Goal: Information Seeking & Learning: Check status

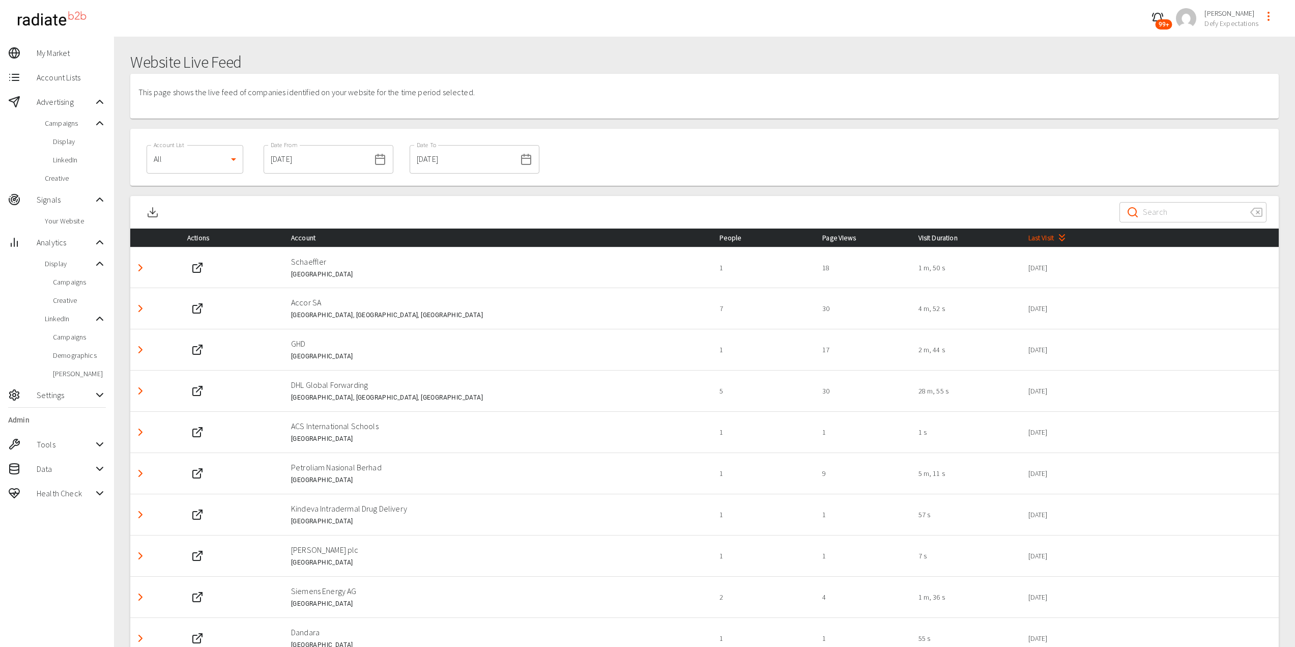
click at [1270, 19] on icon "profile-menu" at bounding box center [1269, 16] width 12 height 12
click at [1216, 47] on li "Switch Client" at bounding box center [1248, 40] width 94 height 18
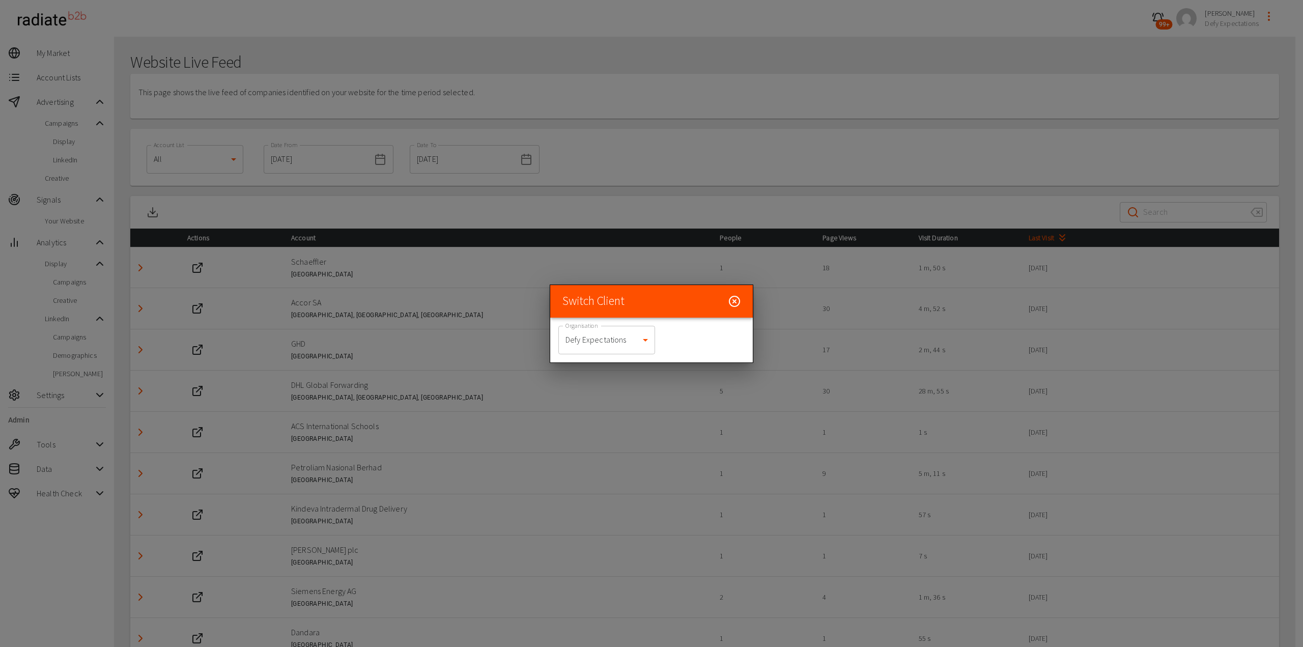
click at [616, 338] on body "99+ [PERSON_NAME] Defy Expectations My Market Account Lists Advertising Campaig…" at bounding box center [651, 357] width 1303 height 715
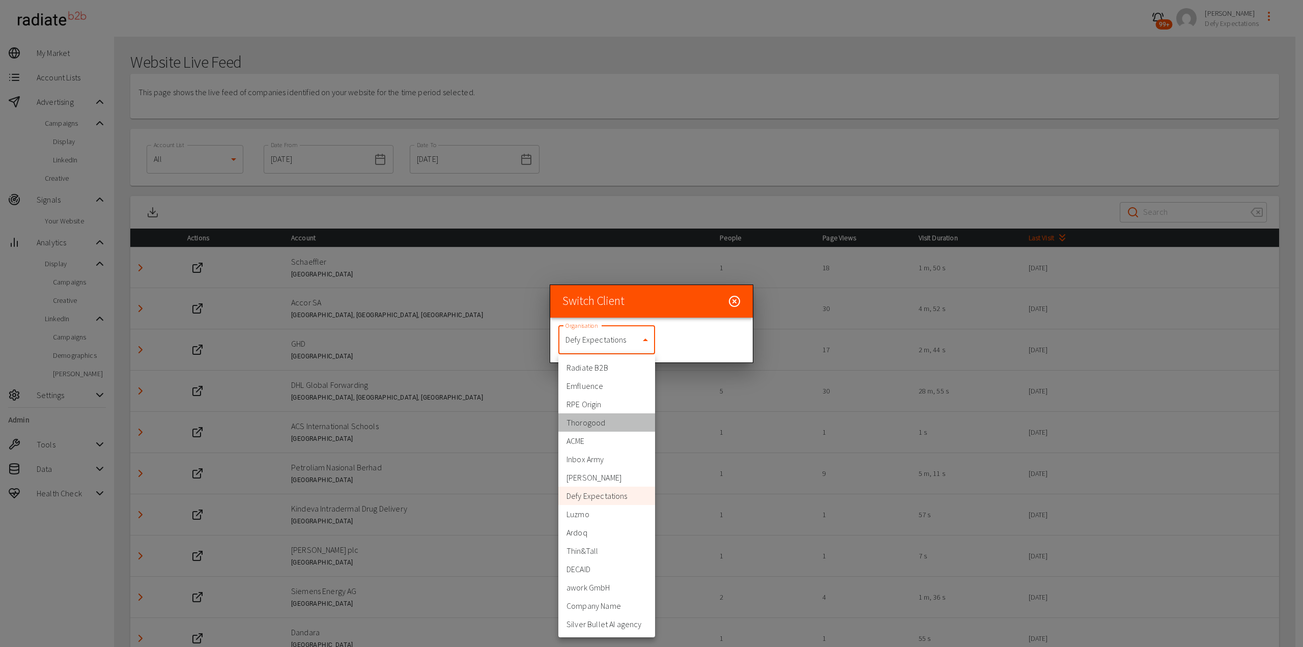
click at [610, 424] on li "Thorogood" at bounding box center [606, 422] width 97 height 18
type input "332"
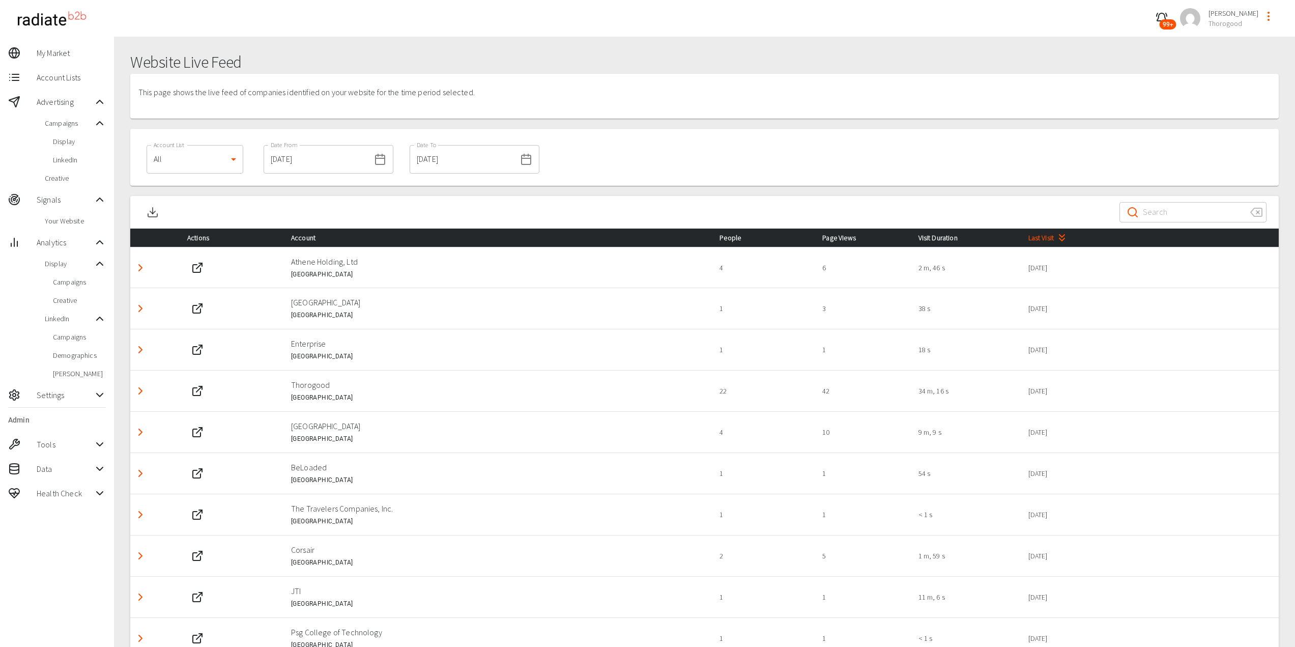
click at [64, 141] on span "Display" at bounding box center [79, 141] width 53 height 10
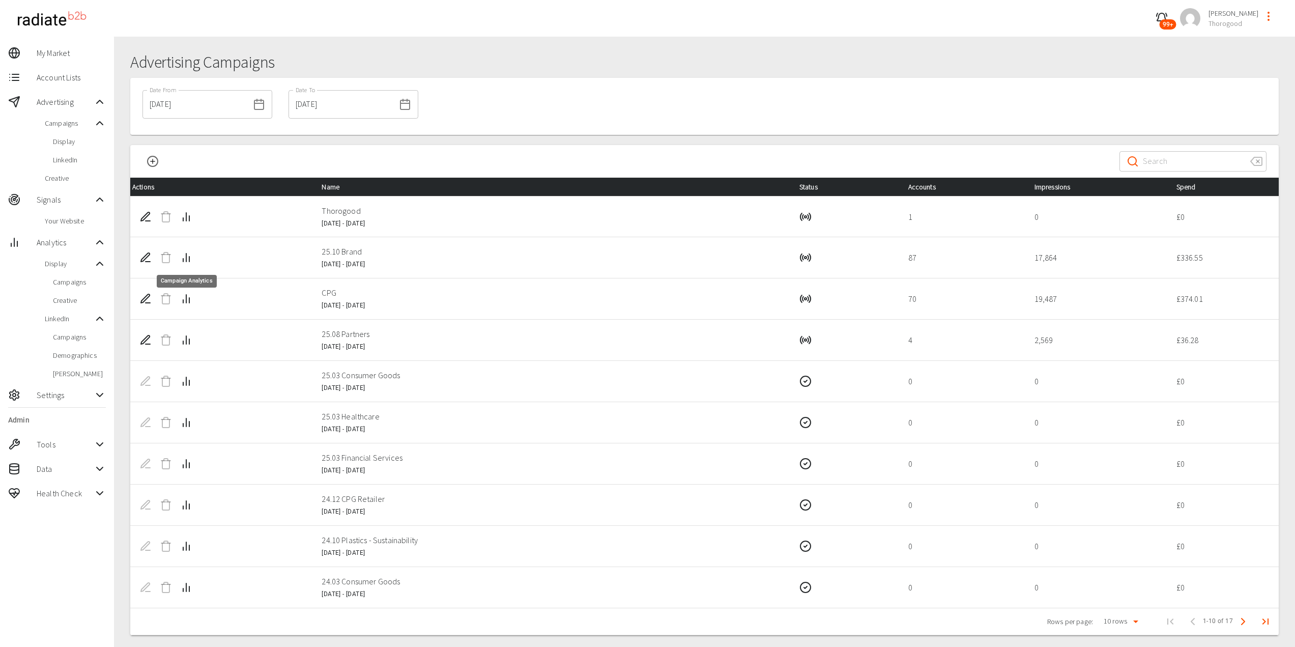
click at [188, 254] on icon "Campaign Analytics" at bounding box center [186, 257] width 12 height 12
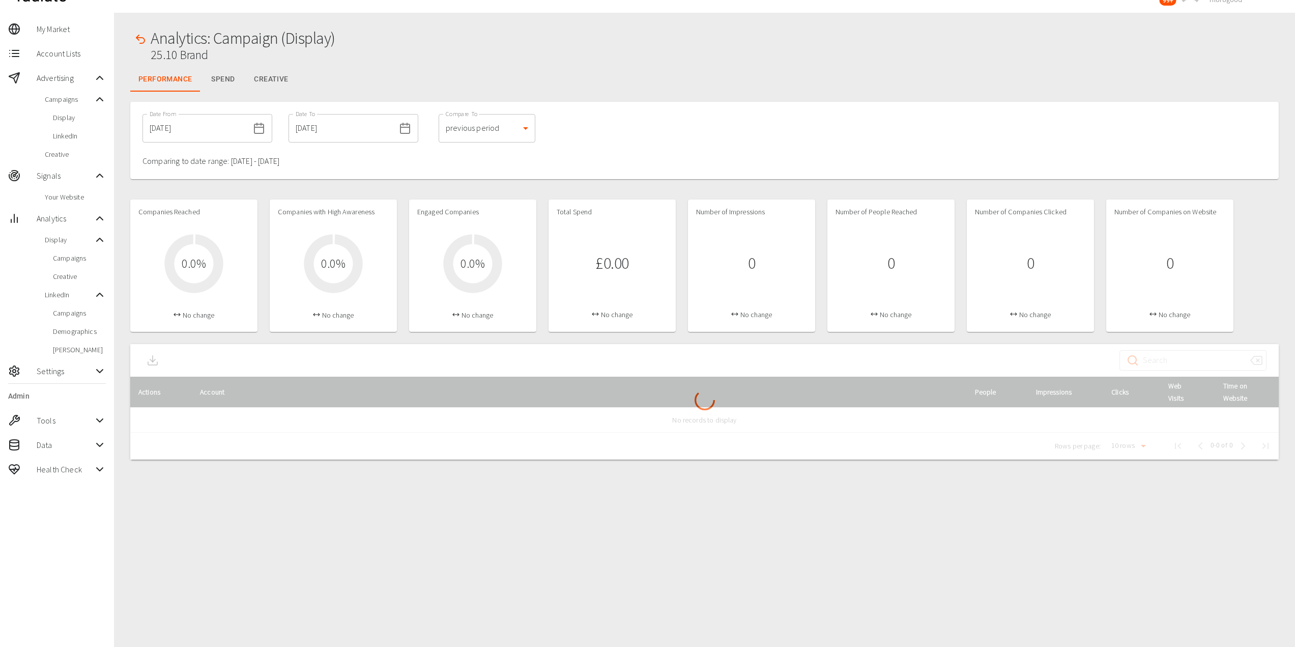
scroll to position [37, 0]
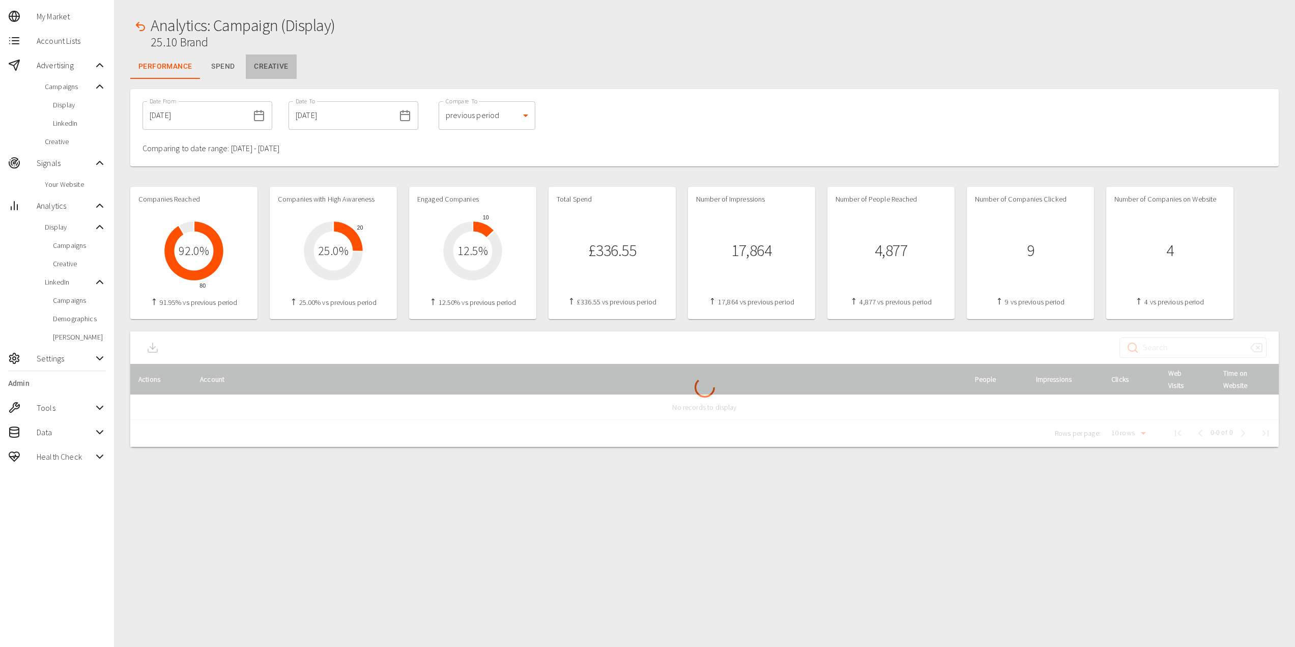
click at [272, 72] on button "Creative" at bounding box center [271, 66] width 50 height 24
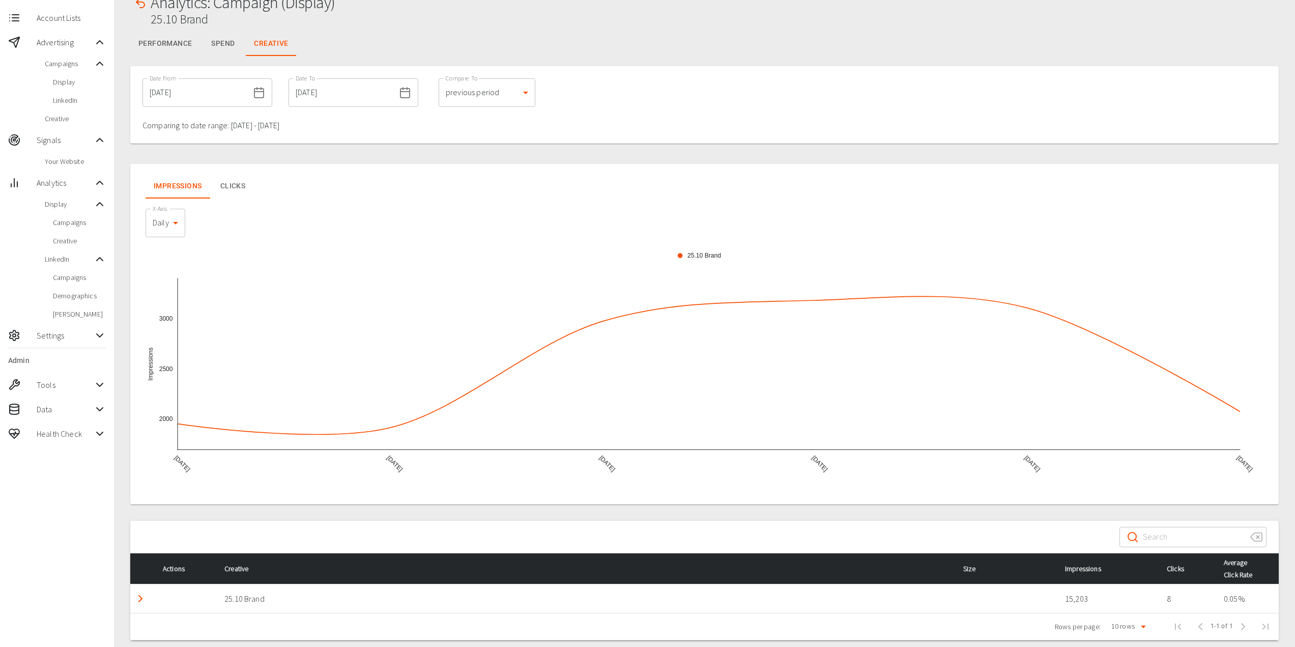
scroll to position [69, 0]
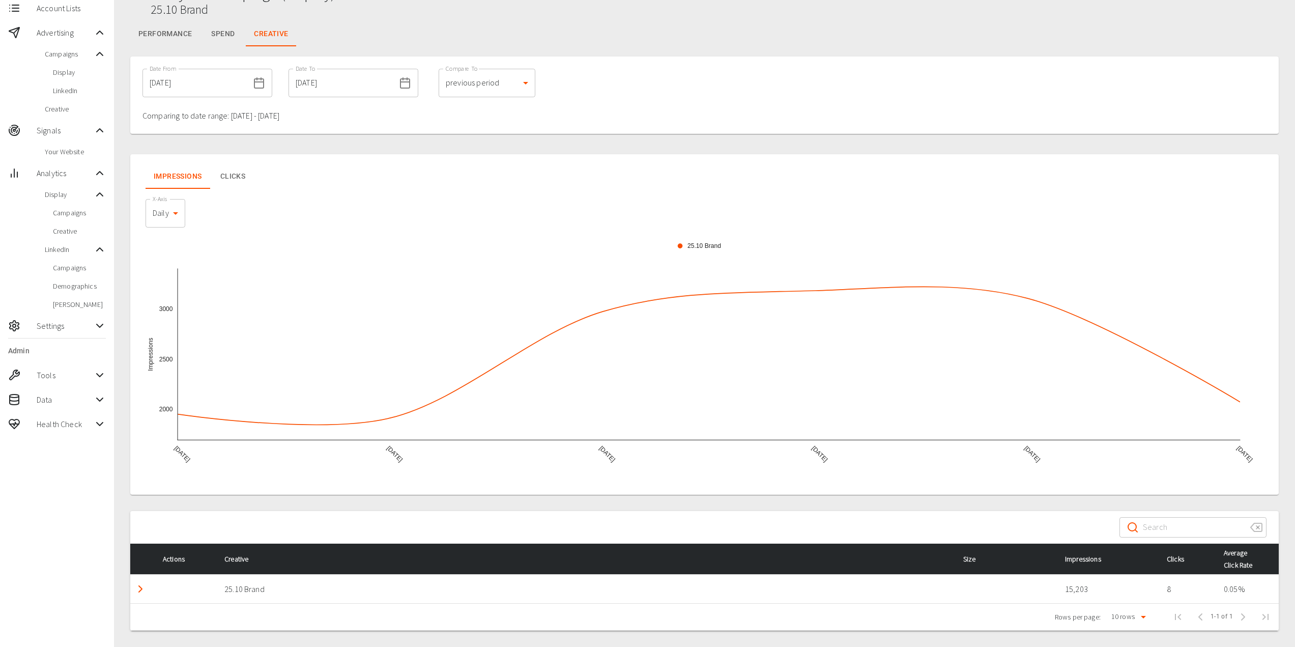
click at [140, 590] on polyline "Detail panel visibility toggle" at bounding box center [140, 589] width 3 height 6
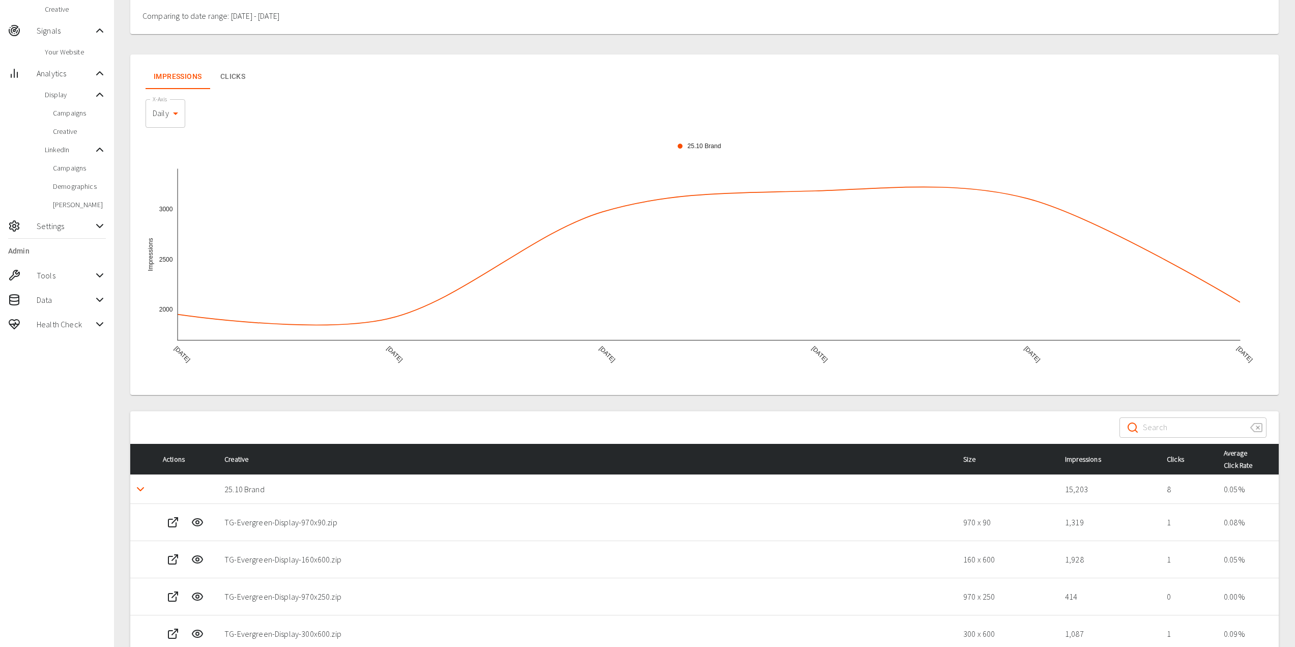
scroll to position [292, 0]
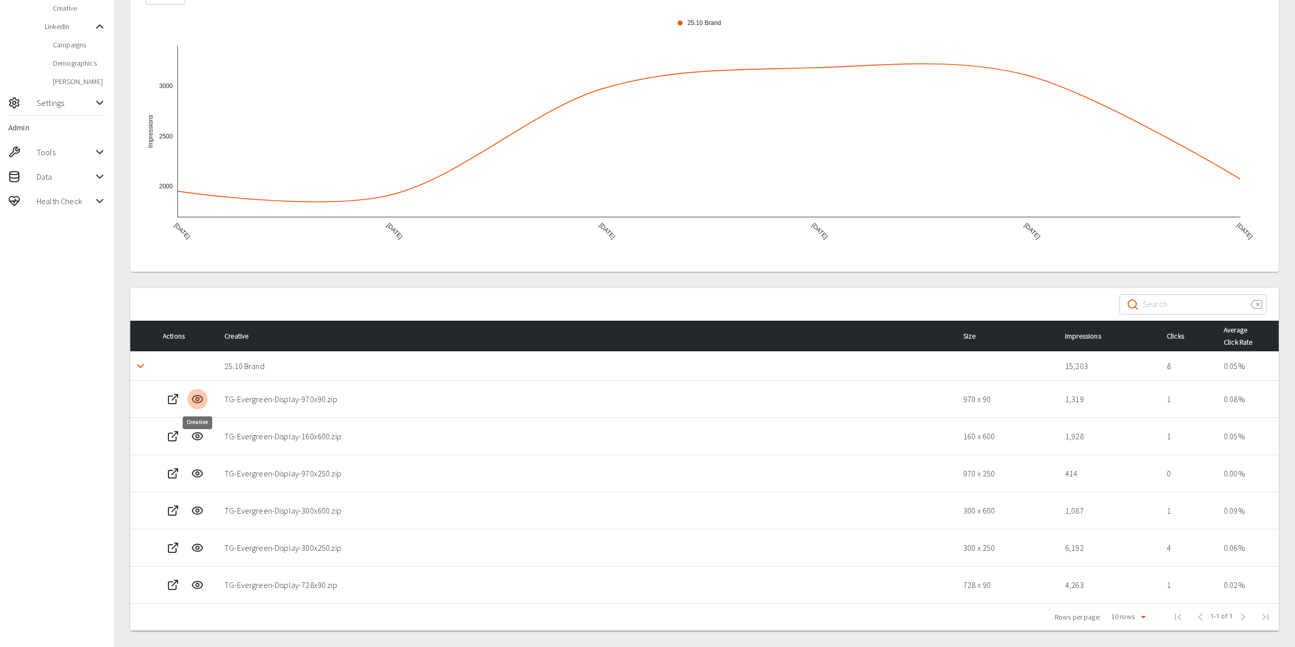
click at [199, 397] on icon "Creative" at bounding box center [197, 399] width 12 height 12
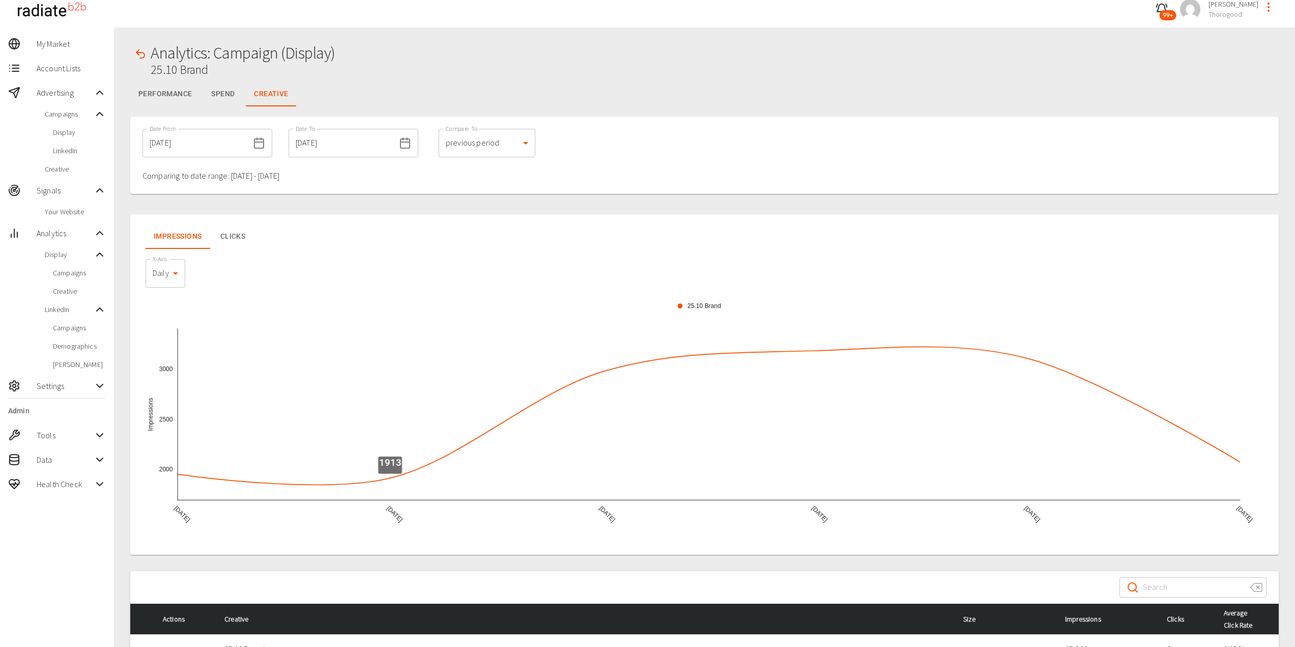
scroll to position [0, 0]
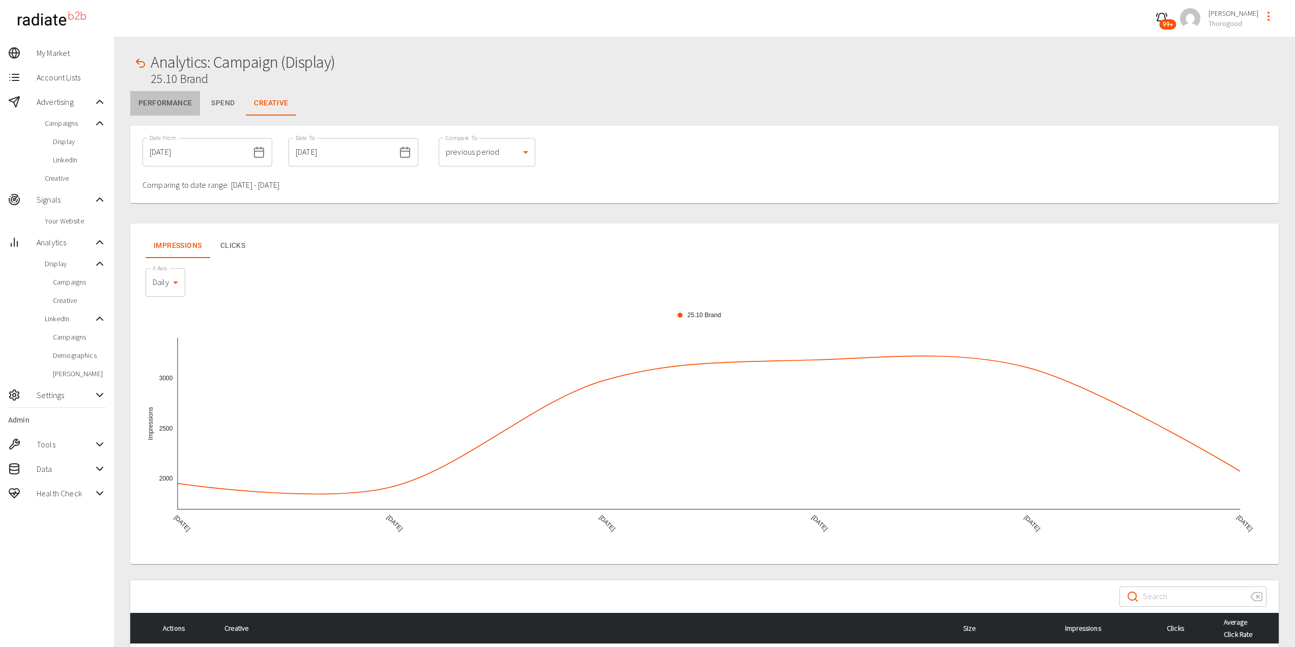
click at [176, 98] on button "Performance" at bounding box center [165, 103] width 70 height 24
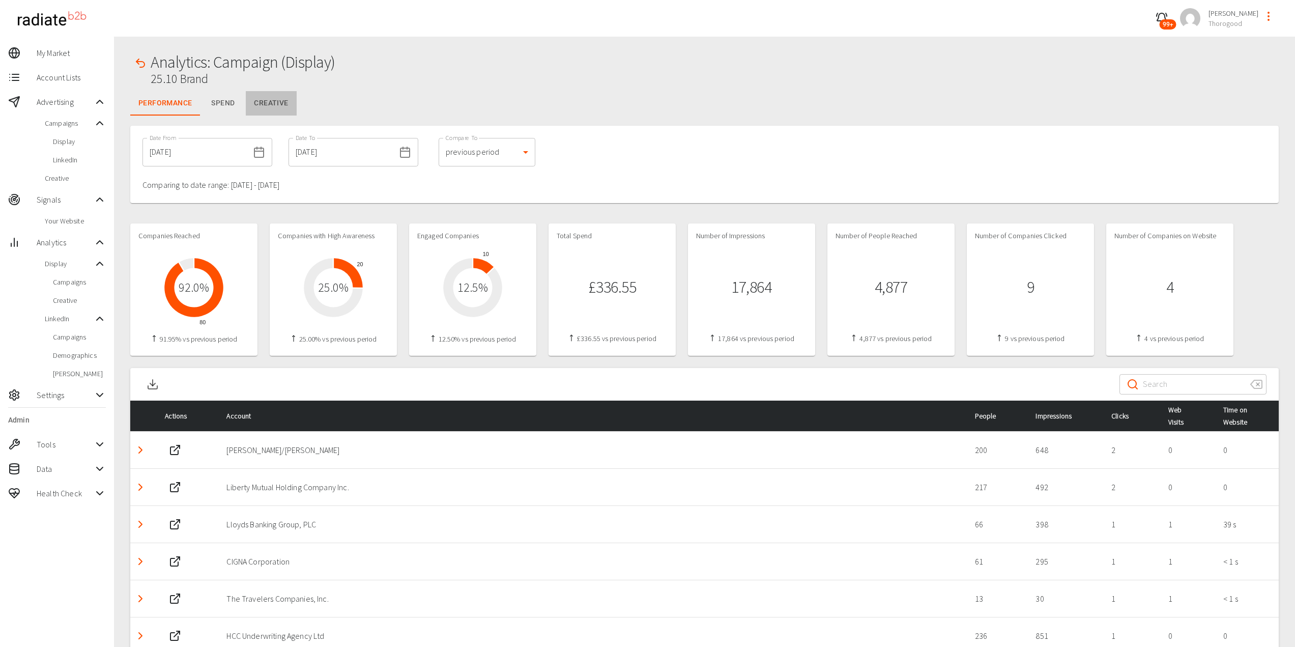
click at [274, 103] on button "Creative" at bounding box center [271, 103] width 50 height 24
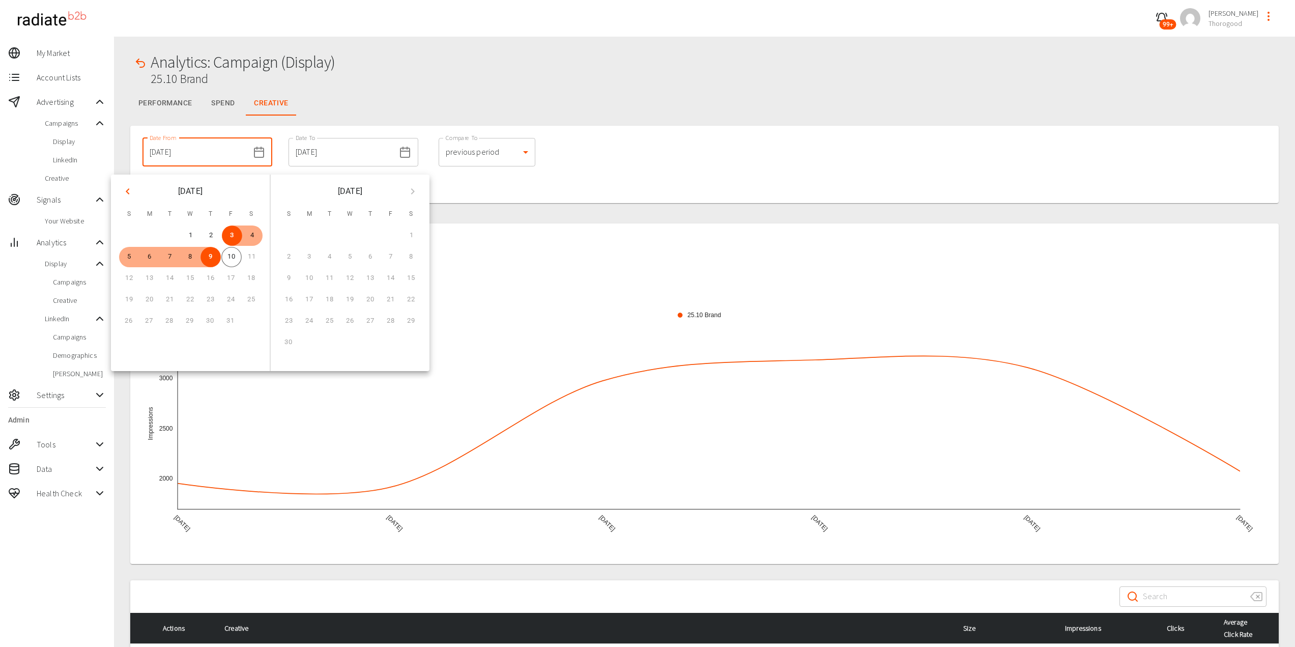
click at [175, 152] on input "[DATE]" at bounding box center [195, 152] width 106 height 28
click at [135, 191] on button "Previous month" at bounding box center [127, 191] width 17 height 17
click at [235, 300] on button "26" at bounding box center [231, 300] width 20 height 20
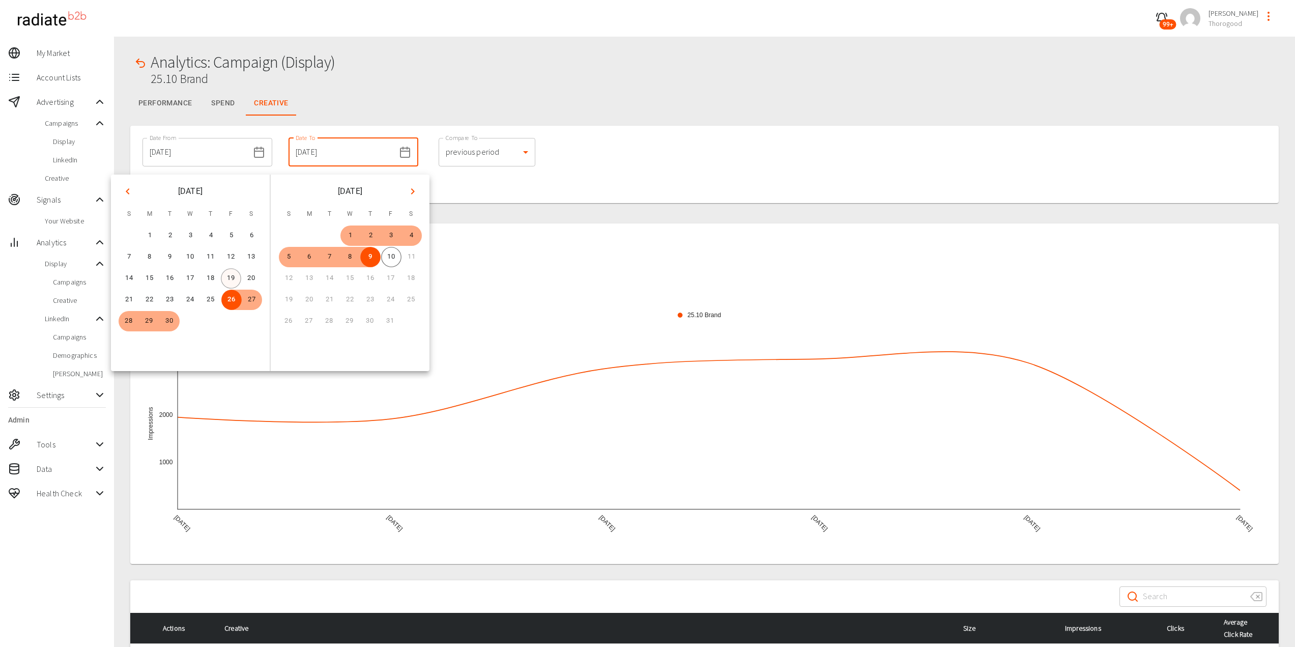
click at [230, 280] on button "19" at bounding box center [231, 278] width 20 height 20
type input "[DATE]"
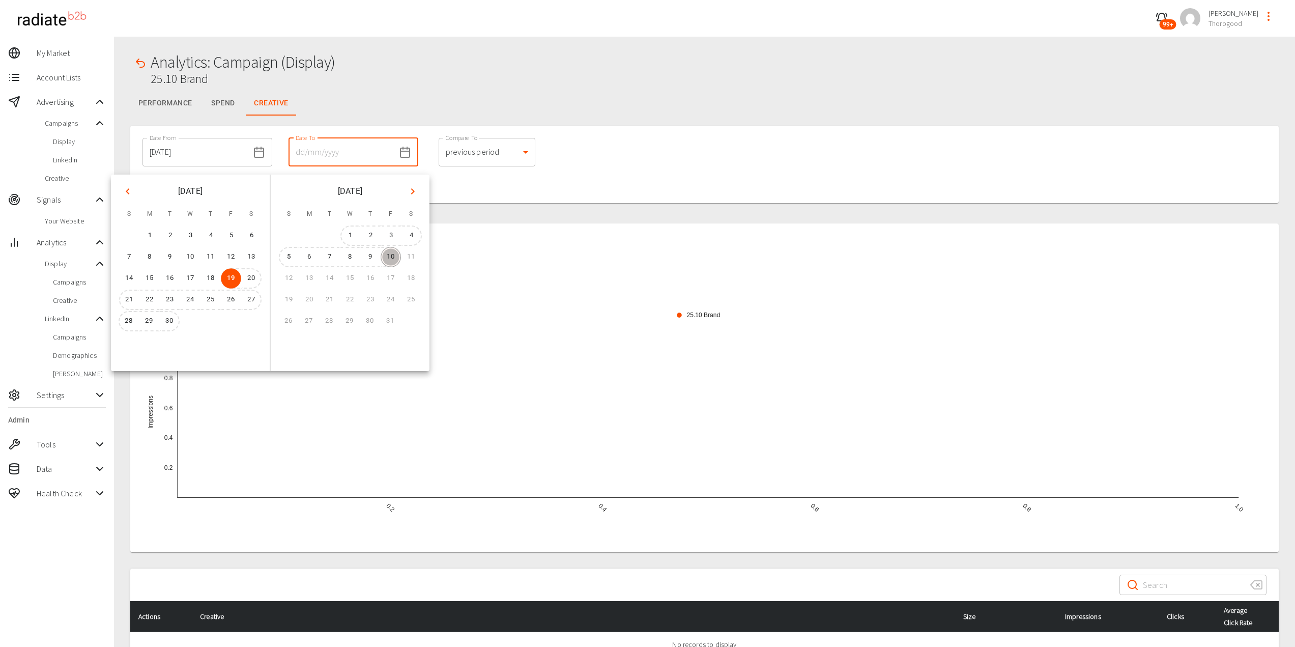
click at [388, 259] on button "10" at bounding box center [391, 257] width 20 height 20
type input "[DATE]"
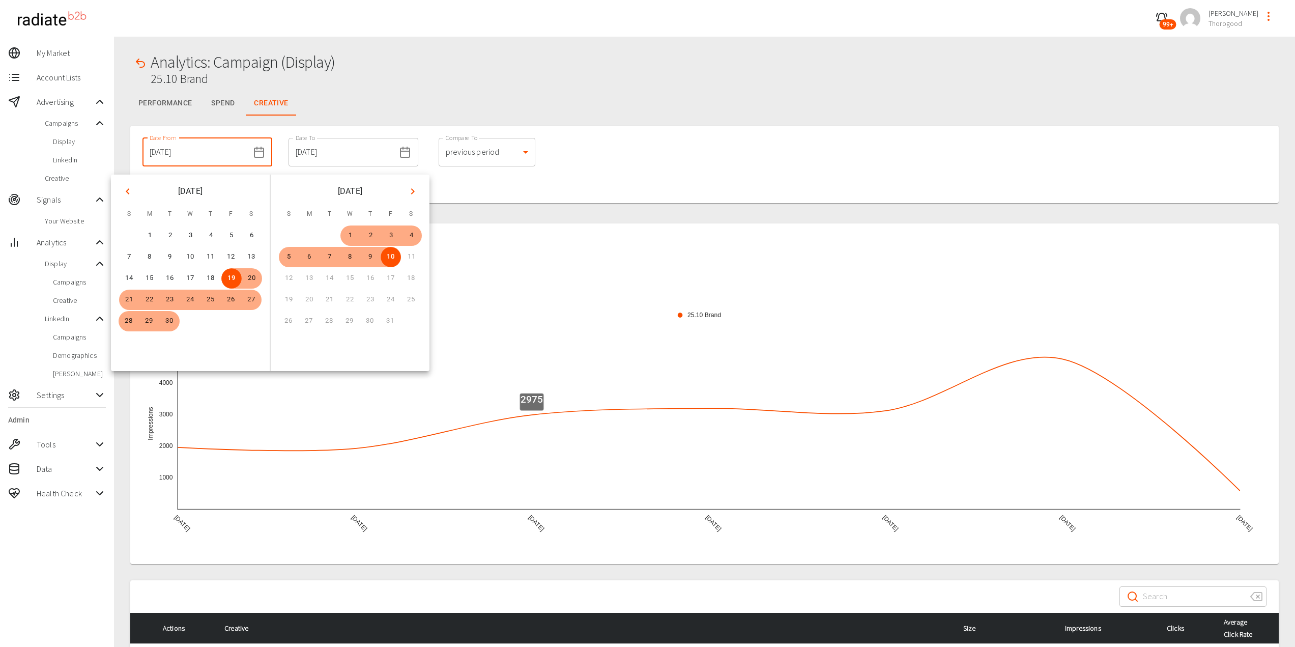
click at [607, 311] on icon "25.10 Brand" at bounding box center [704, 528] width 1124 height 439
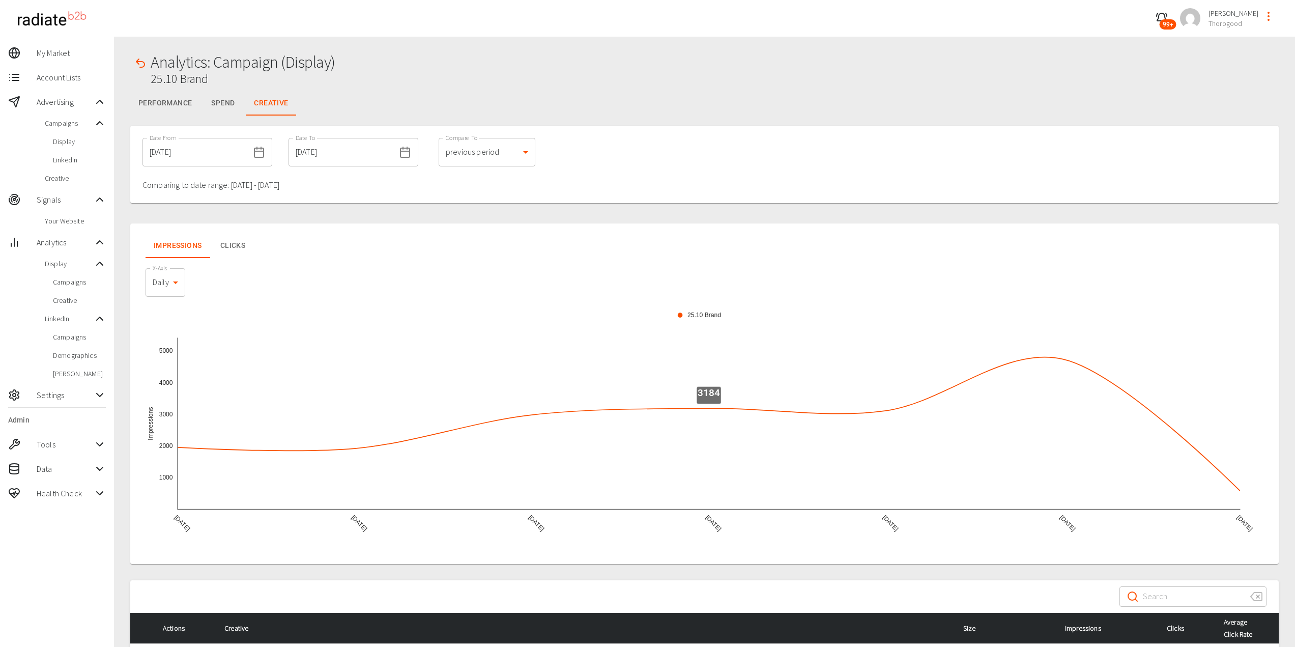
click at [762, 453] on icon "25.10 Brand" at bounding box center [704, 528] width 1124 height 439
click at [166, 106] on button "Performance" at bounding box center [165, 103] width 70 height 24
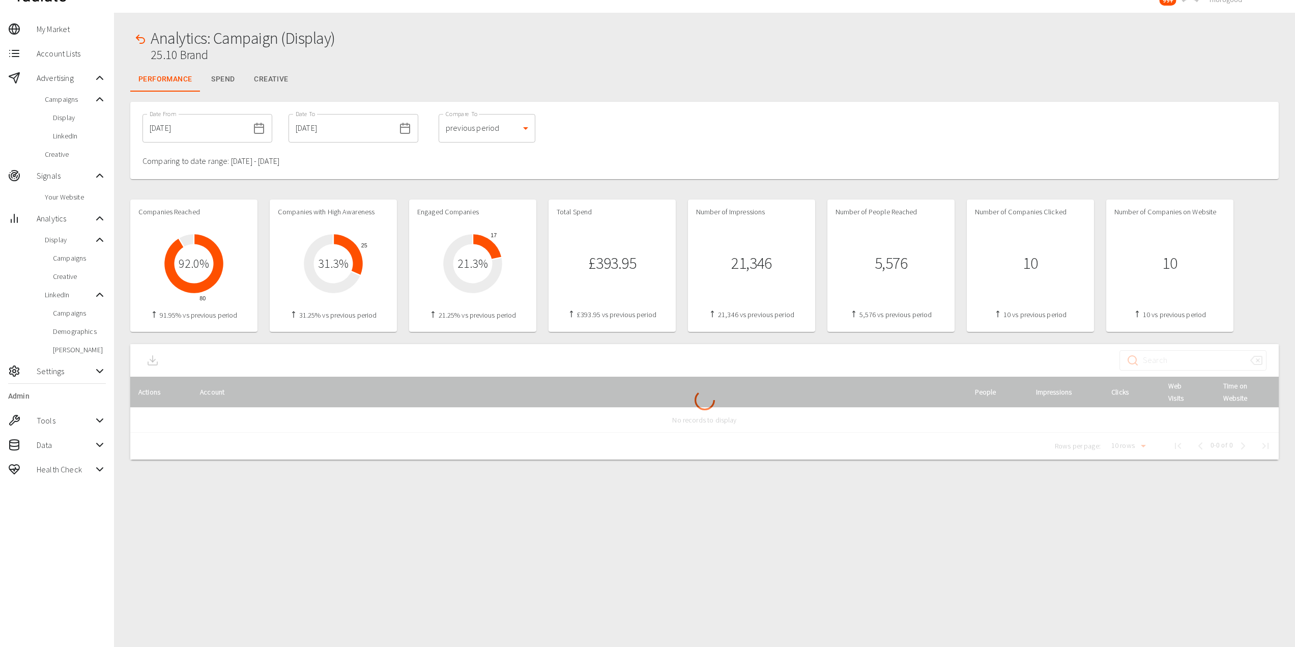
scroll to position [37, 0]
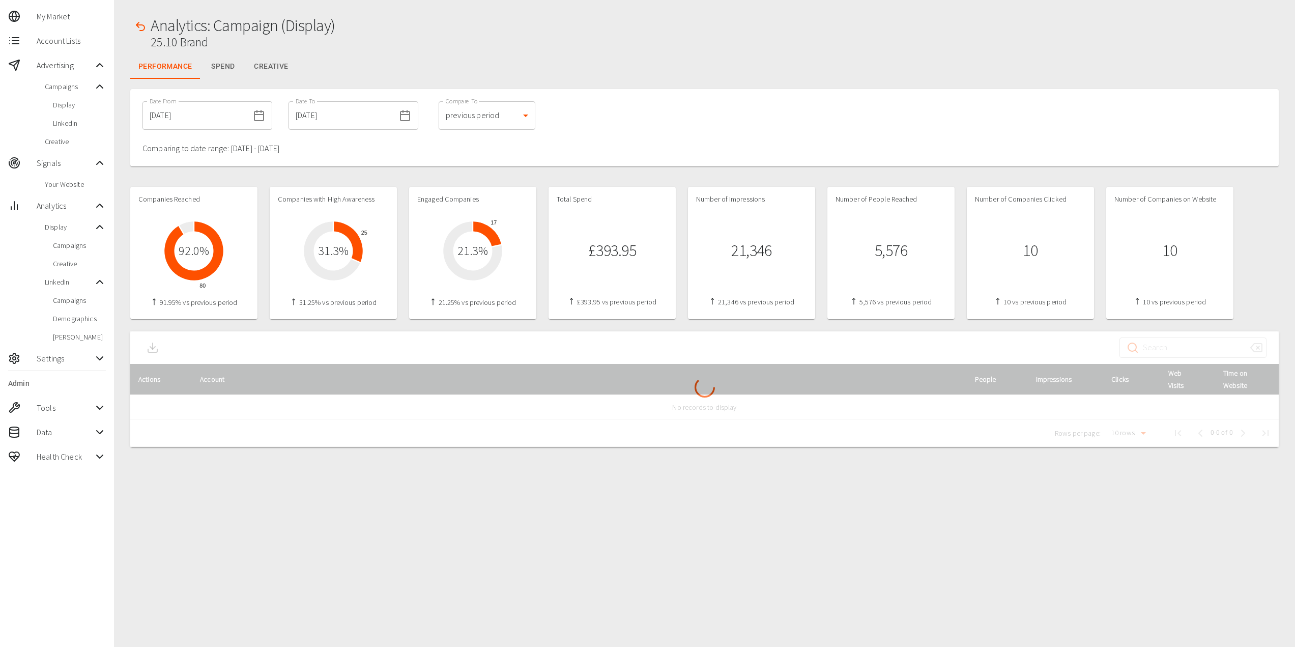
click at [135, 24] on icon "button" at bounding box center [140, 26] width 12 height 12
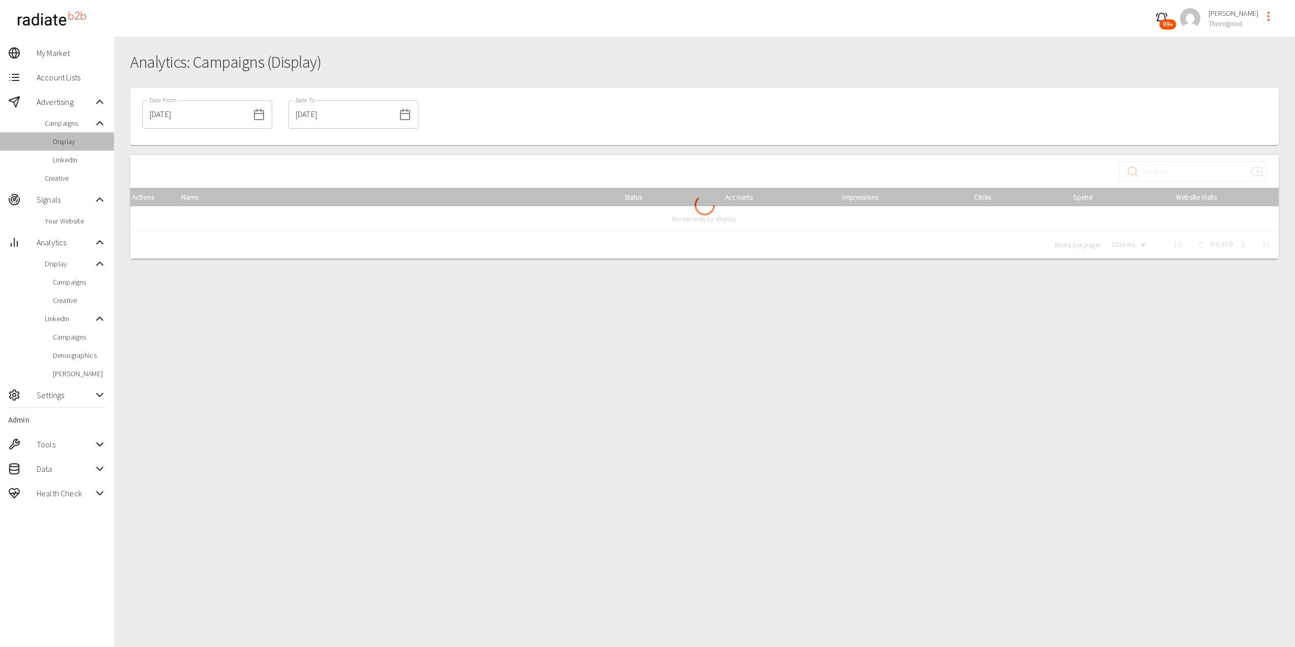
click at [66, 141] on span "Display" at bounding box center [79, 141] width 53 height 10
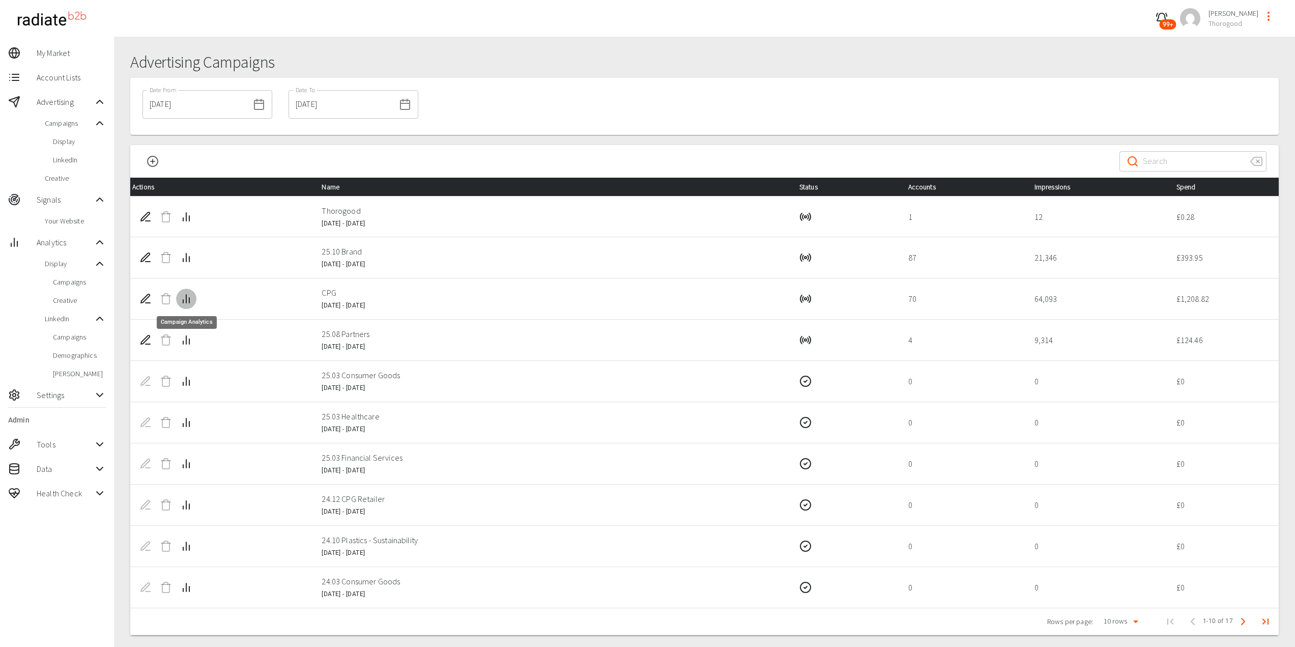
click at [183, 300] on line "Campaign Analytics" at bounding box center [183, 301] width 0 height 3
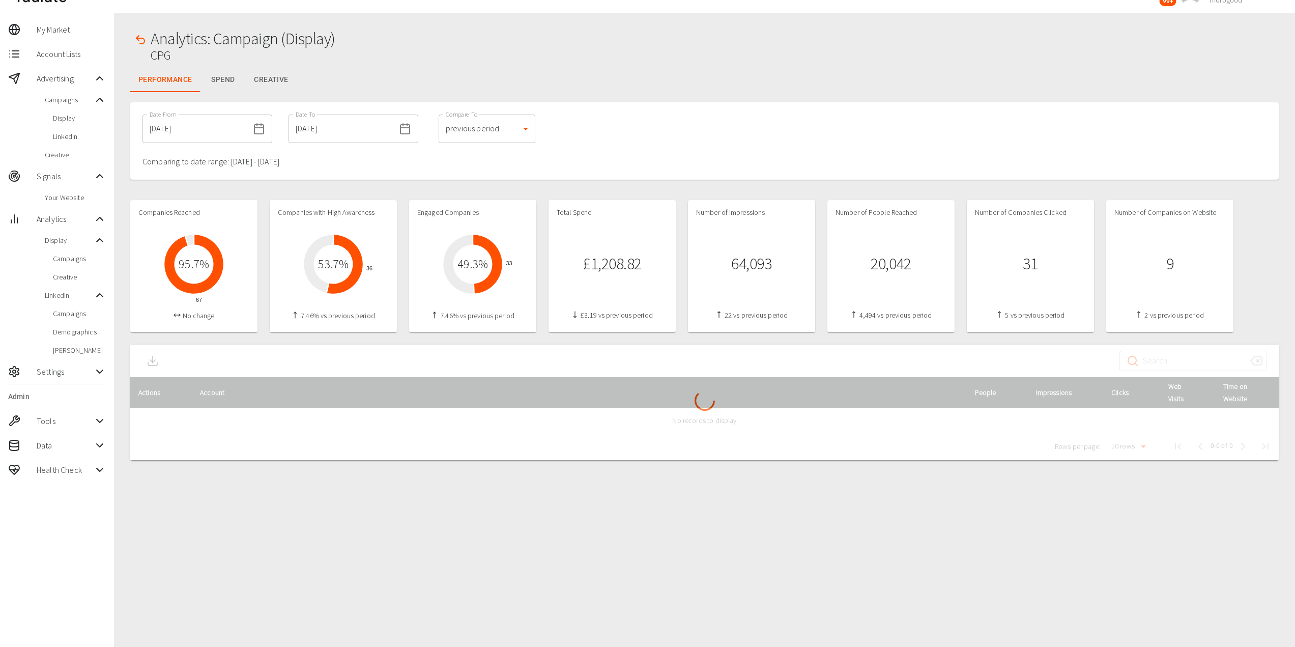
scroll to position [37, 0]
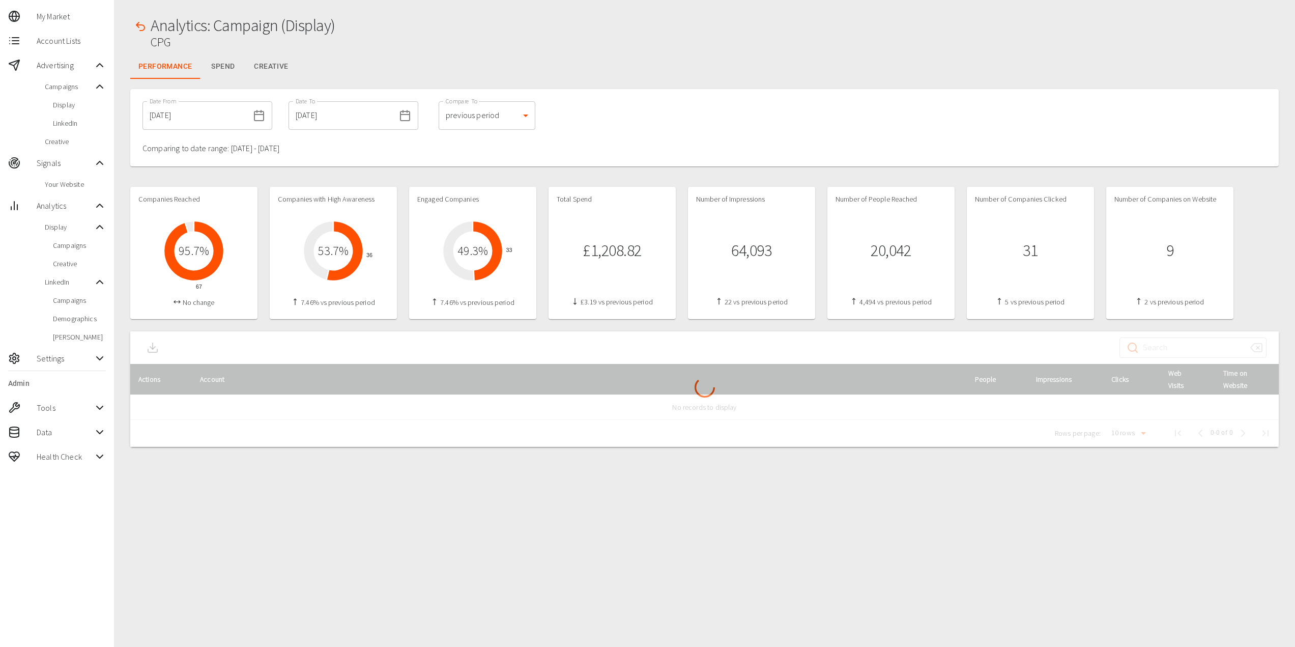
click at [205, 111] on input "[DATE]" at bounding box center [195, 115] width 106 height 28
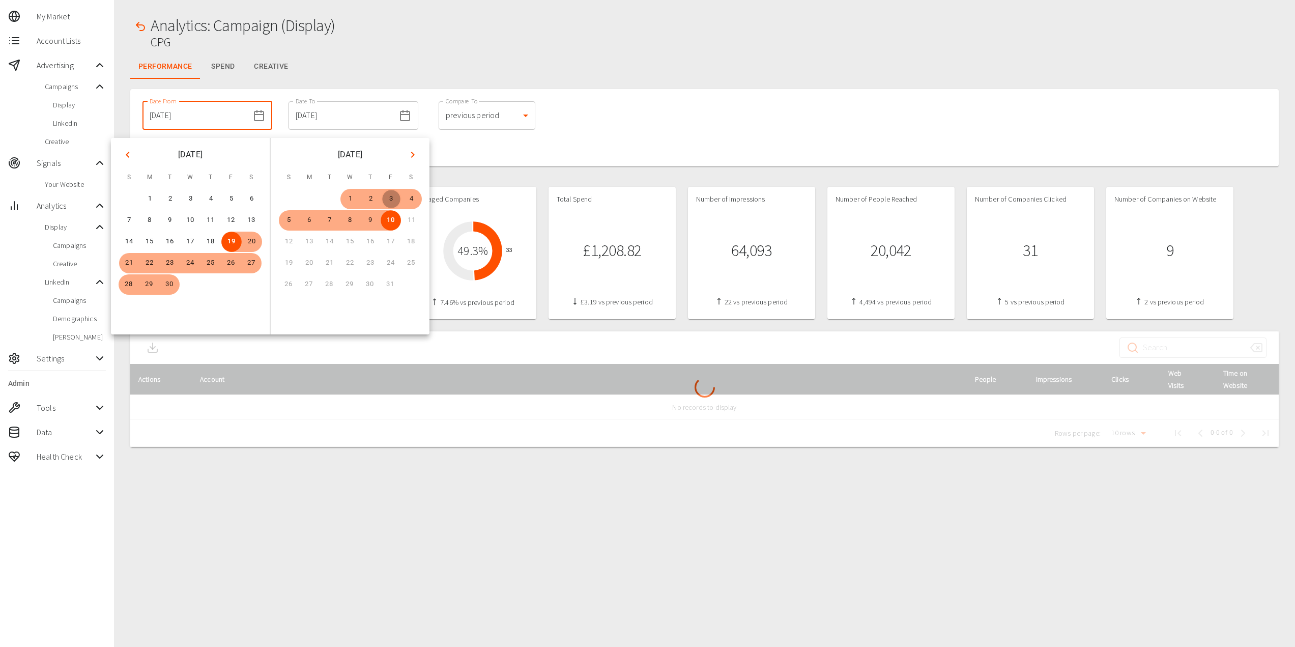
click at [390, 196] on button "3" at bounding box center [391, 199] width 20 height 20
type input "[DATE]"
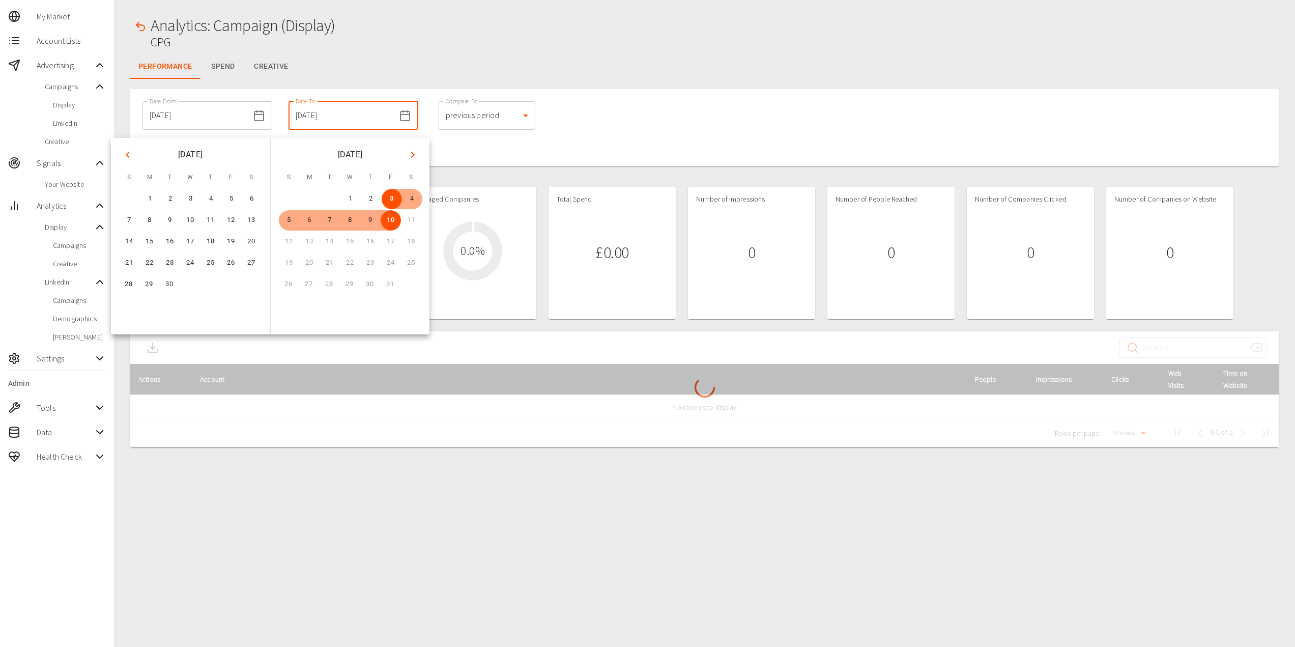
click at [654, 88] on div at bounding box center [704, 84] width 1149 height 10
click at [639, 92] on div "Date From [DATE] Date From Date To [DATE] Date To Compare To previous period 1 …" at bounding box center [704, 127] width 1149 height 77
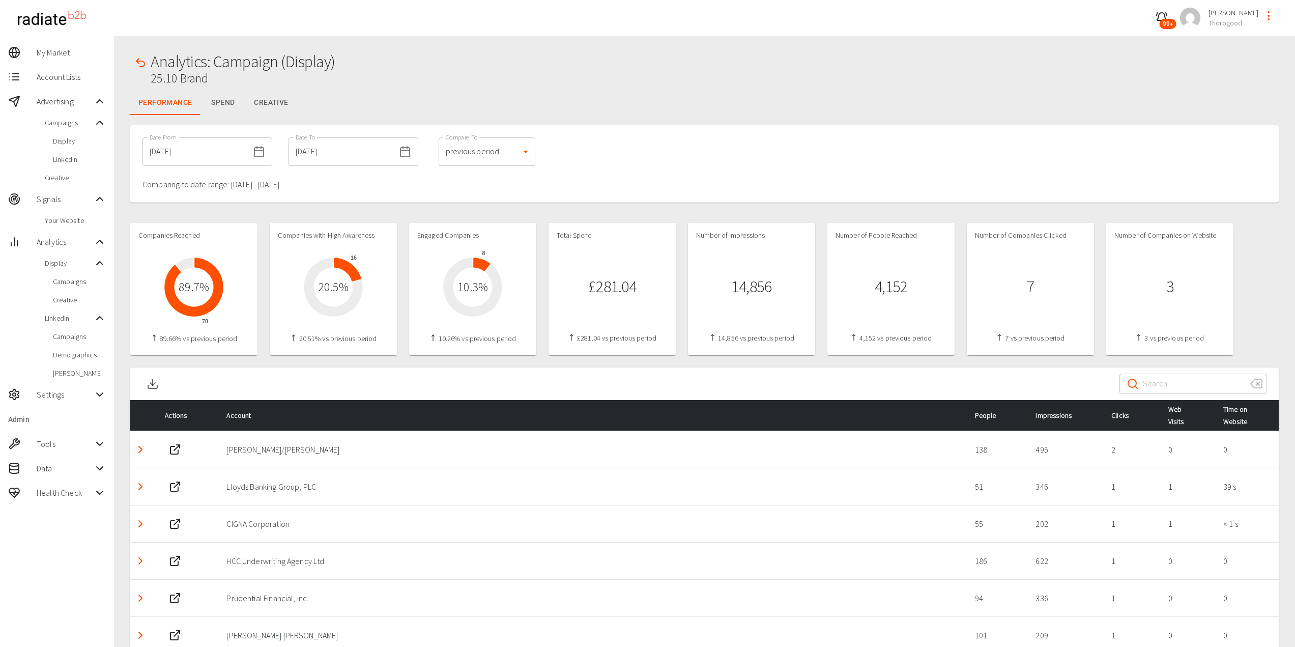
scroll to position [199, 0]
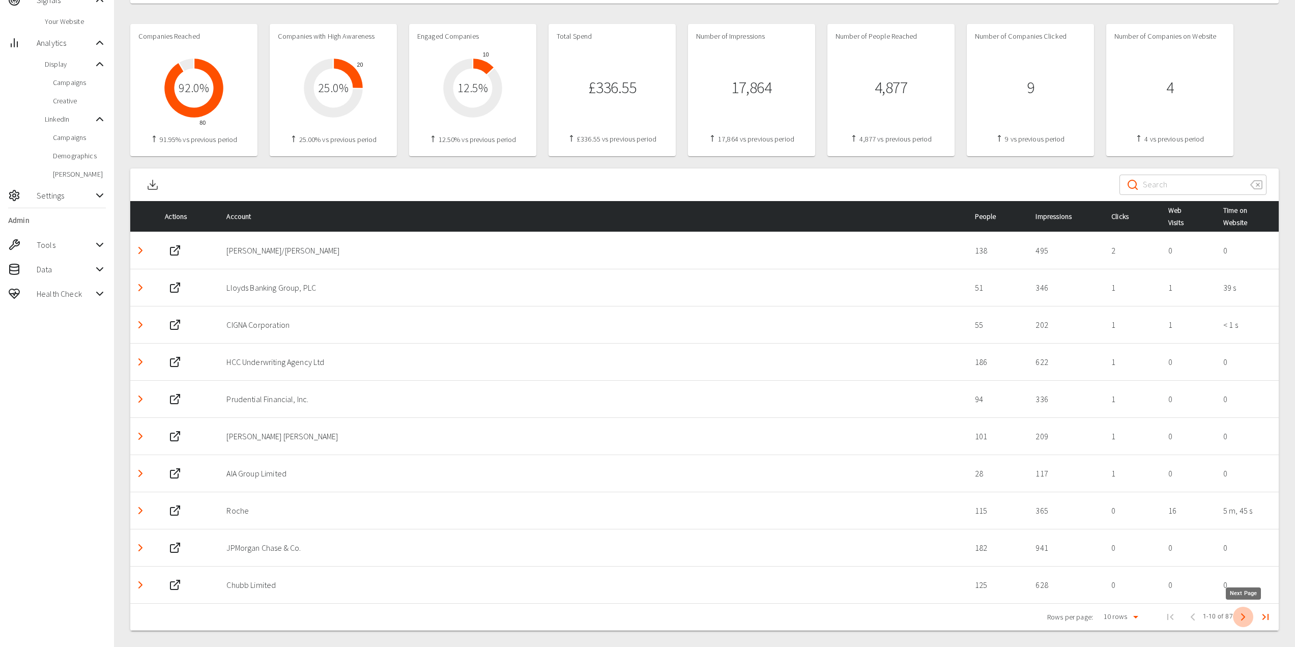
click at [1244, 612] on icon "Next Page" at bounding box center [1243, 617] width 12 height 12
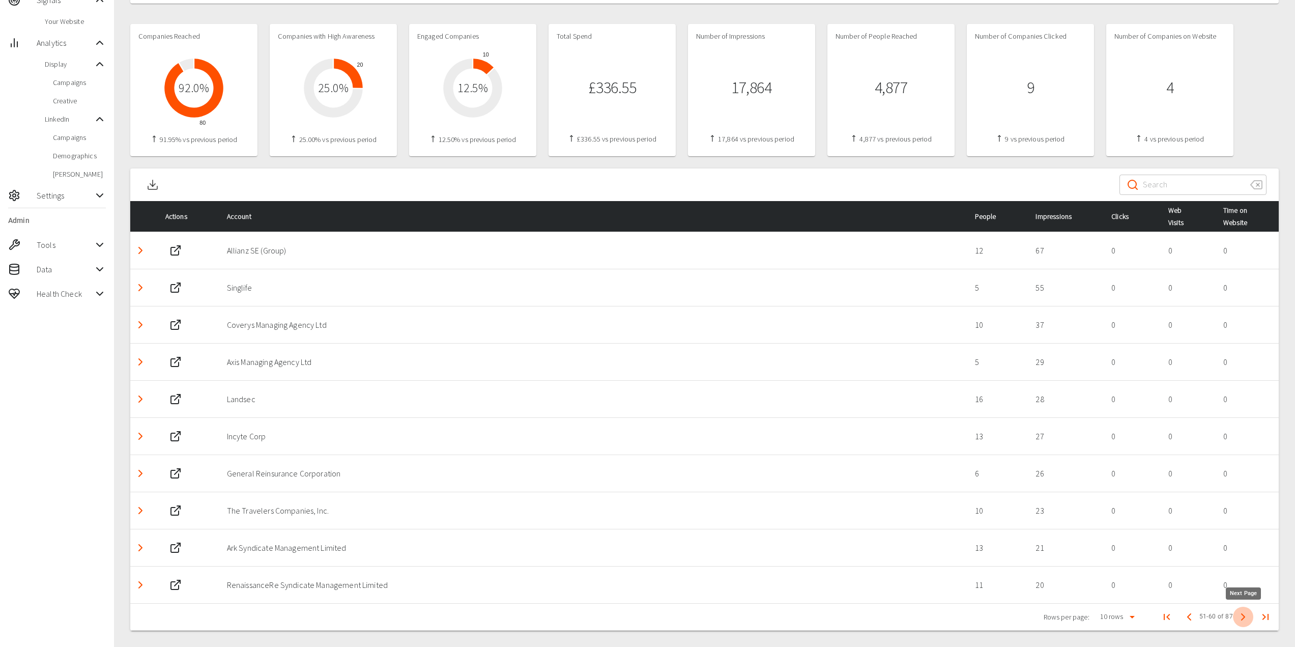
click at [1244, 612] on icon "Next Page" at bounding box center [1243, 617] width 12 height 12
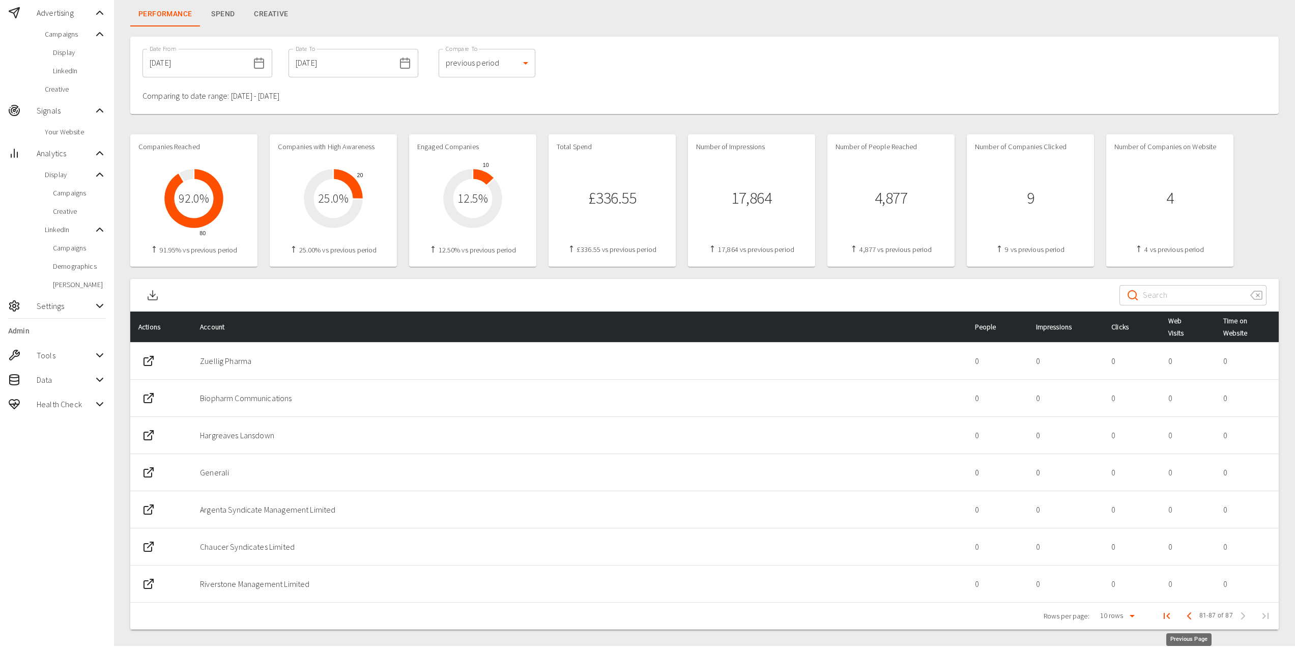
scroll to position [91, 0]
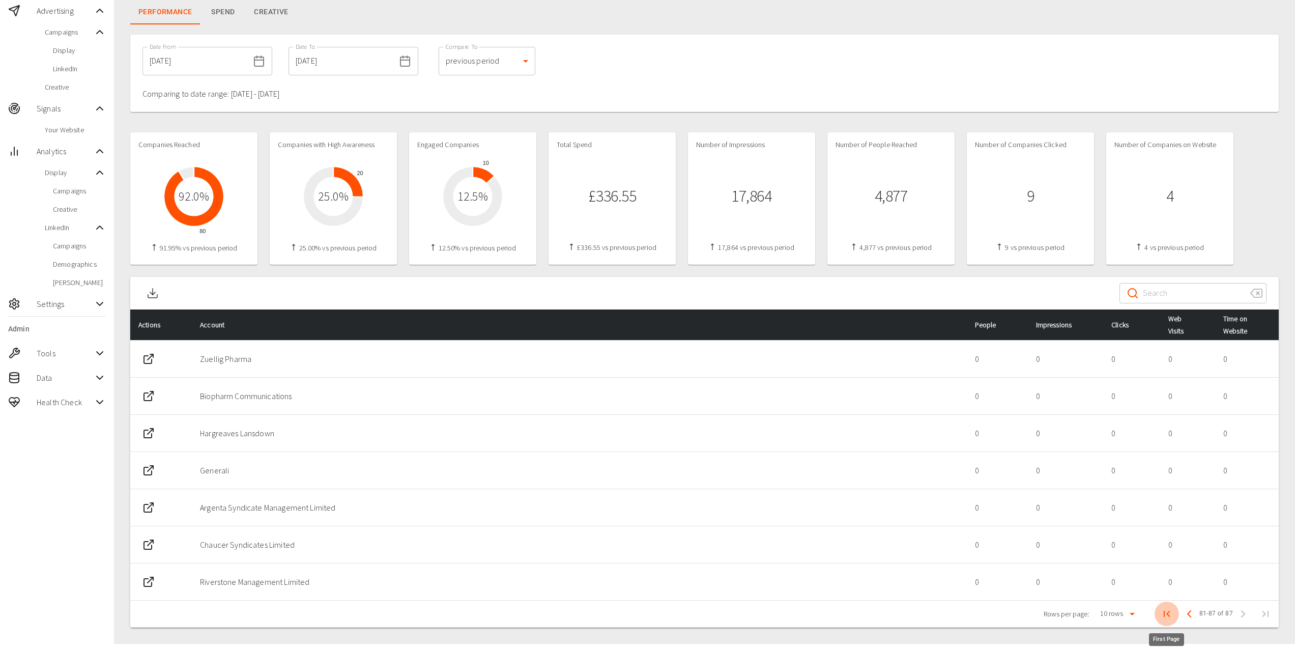
click at [1171, 613] on icon "First Page" at bounding box center [1167, 614] width 12 height 12
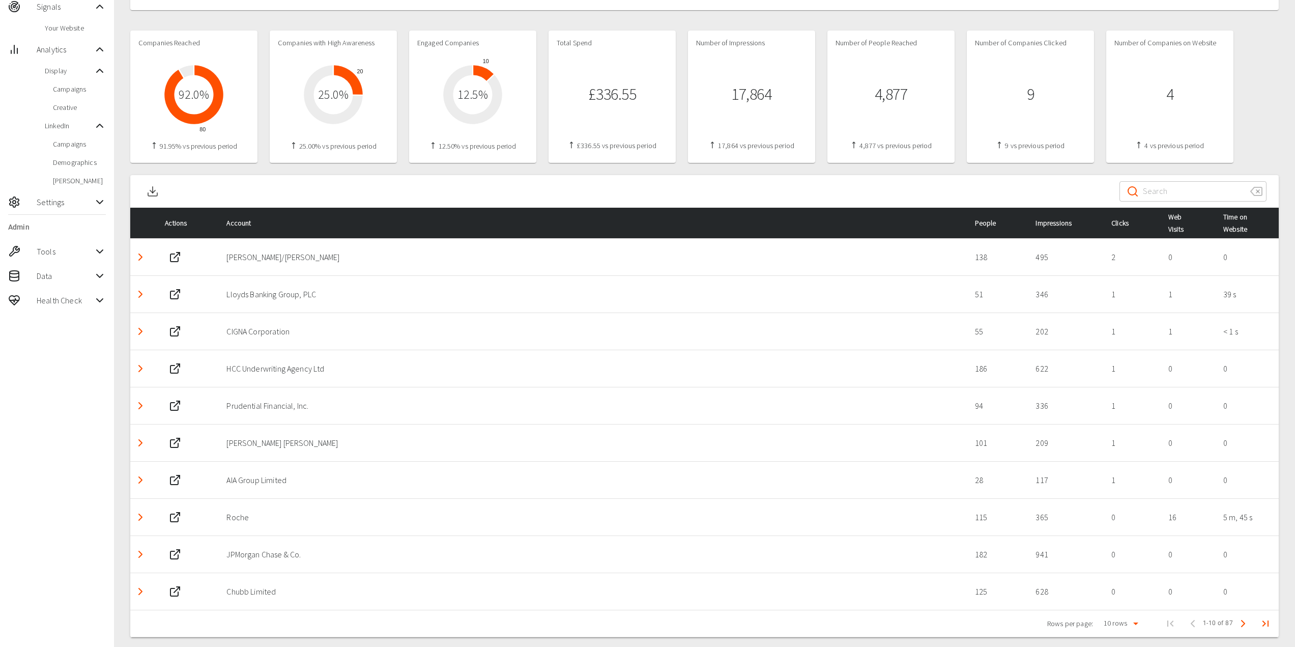
scroll to position [199, 0]
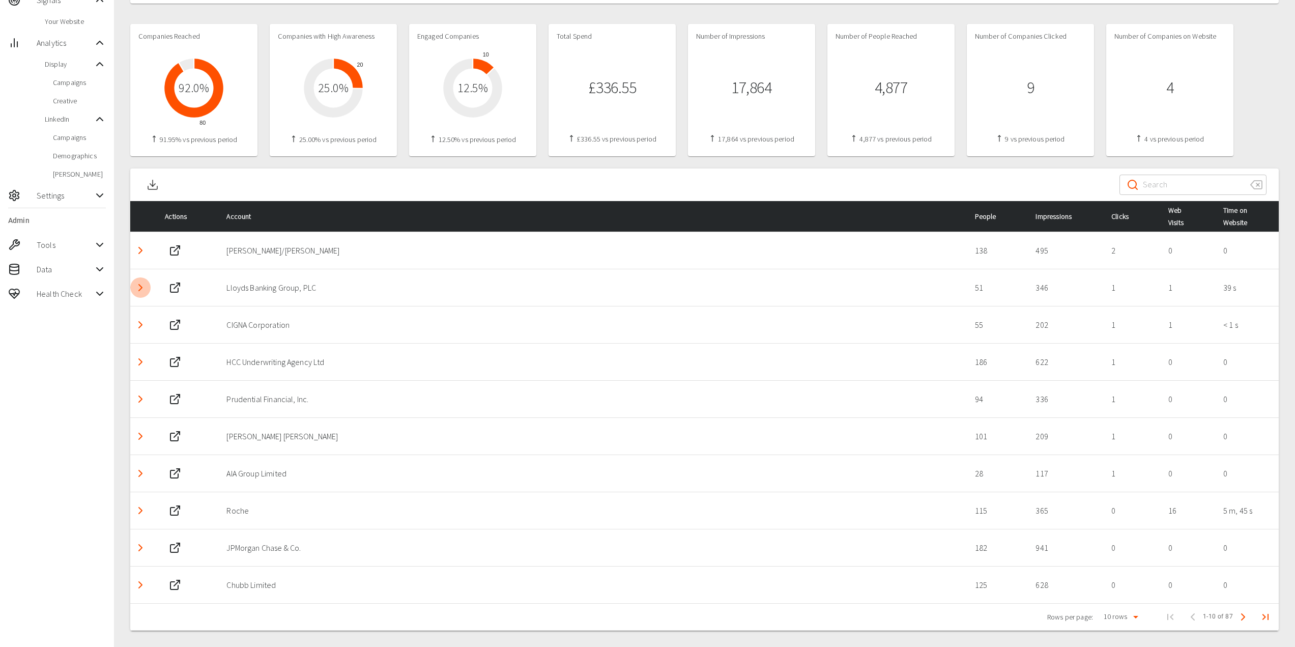
click at [141, 291] on icon "Detail panel visibility toggle" at bounding box center [140, 287] width 12 height 12
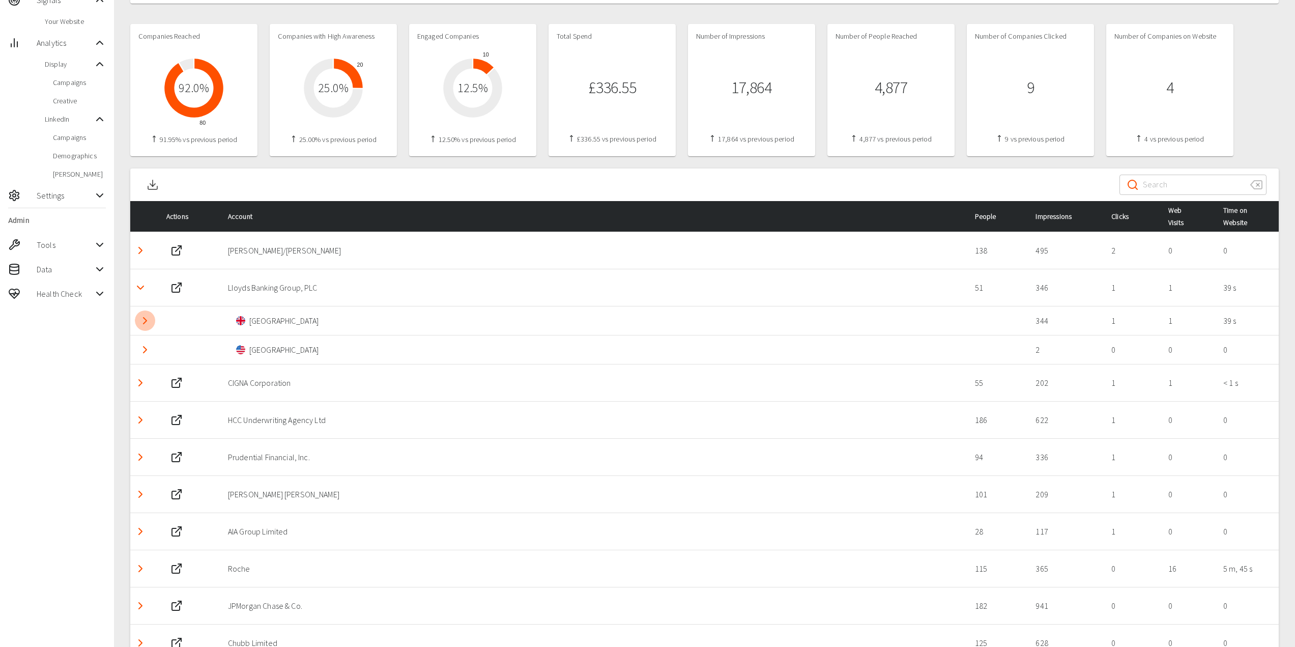
click at [147, 317] on icon "Detail panel visibility toggle" at bounding box center [145, 321] width 12 height 12
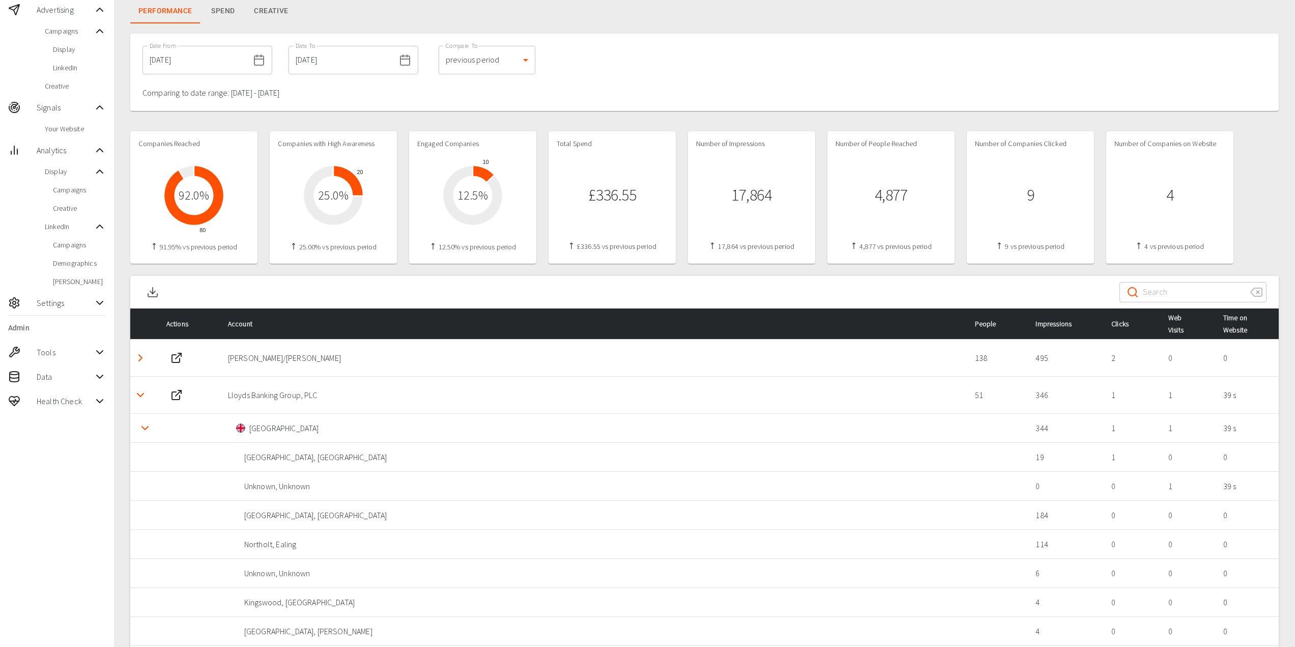
scroll to position [0, 0]
